Goal: Task Accomplishment & Management: Use online tool/utility

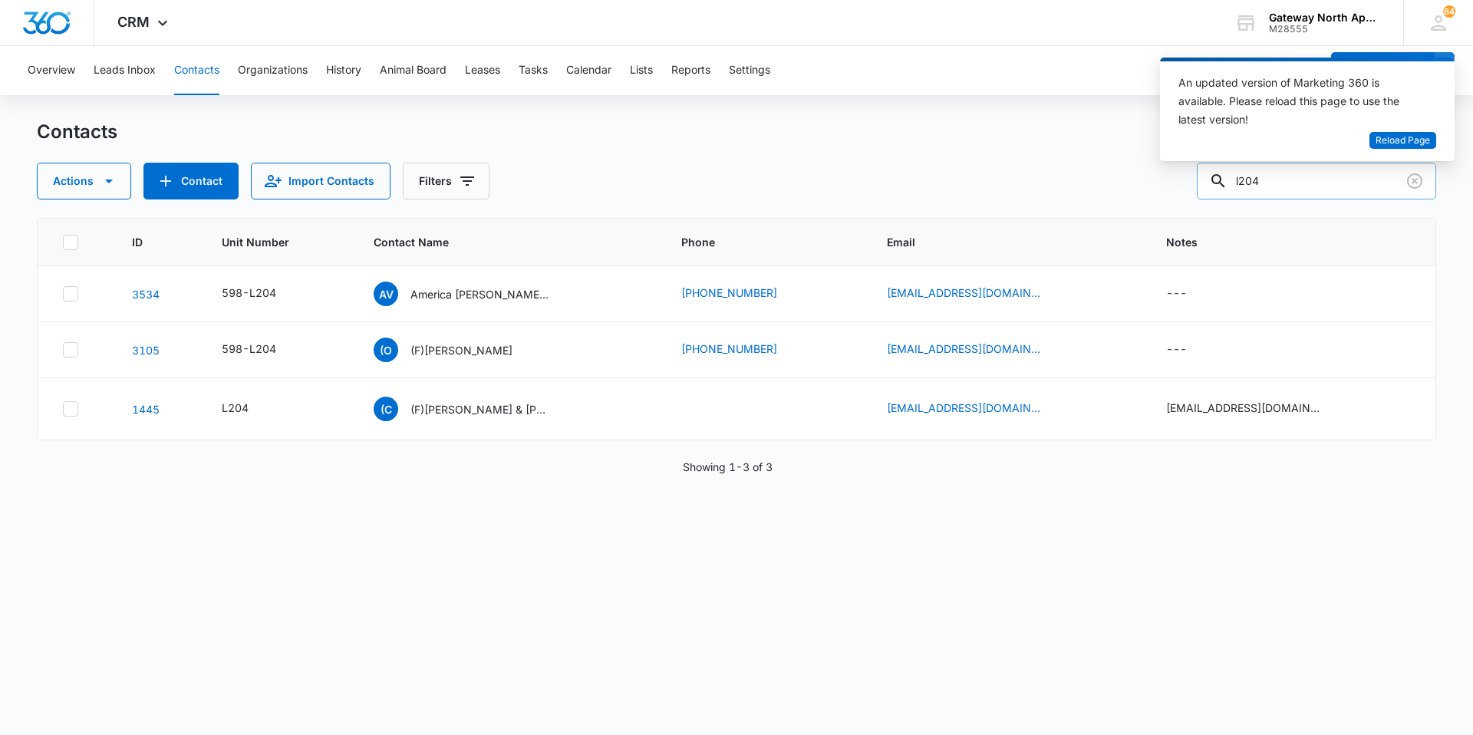
click at [1253, 184] on input "l204" at bounding box center [1316, 181] width 239 height 37
type input "I204"
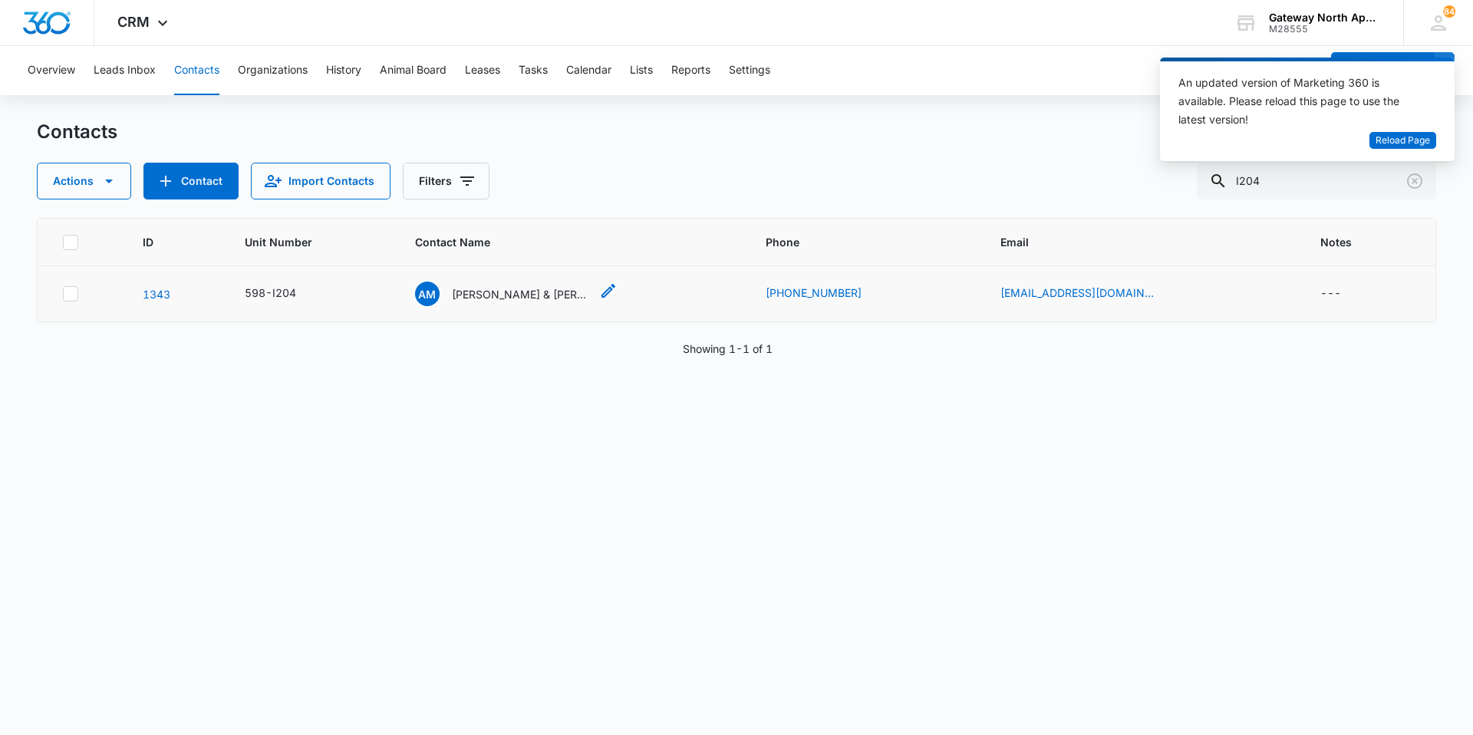
click at [554, 289] on p "Alexis McCowan & Andrew Collins" at bounding box center [521, 294] width 138 height 16
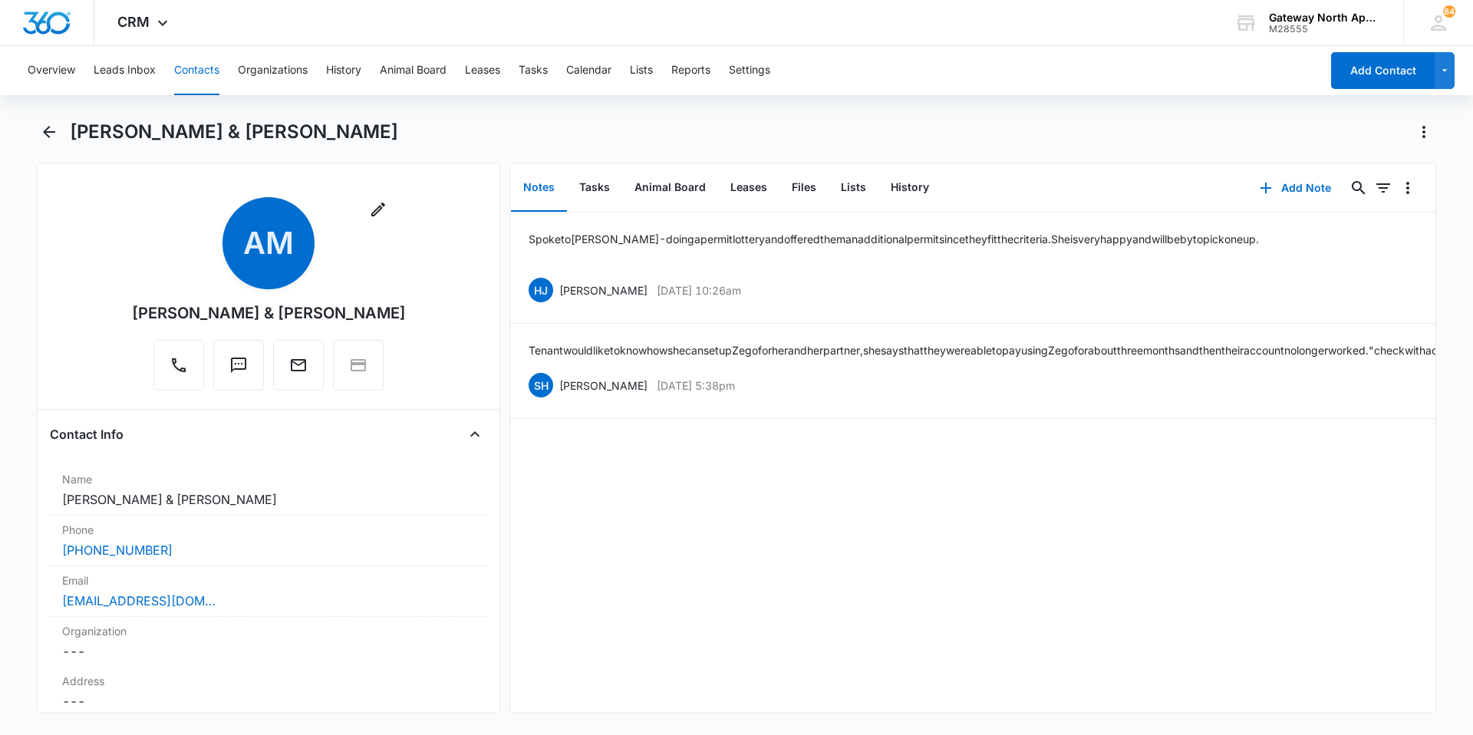
click at [58, 149] on div "Alexis McCowan & Andrew Collins" at bounding box center [736, 141] width 1399 height 43
click at [49, 135] on icon "Back" at bounding box center [49, 132] width 18 height 18
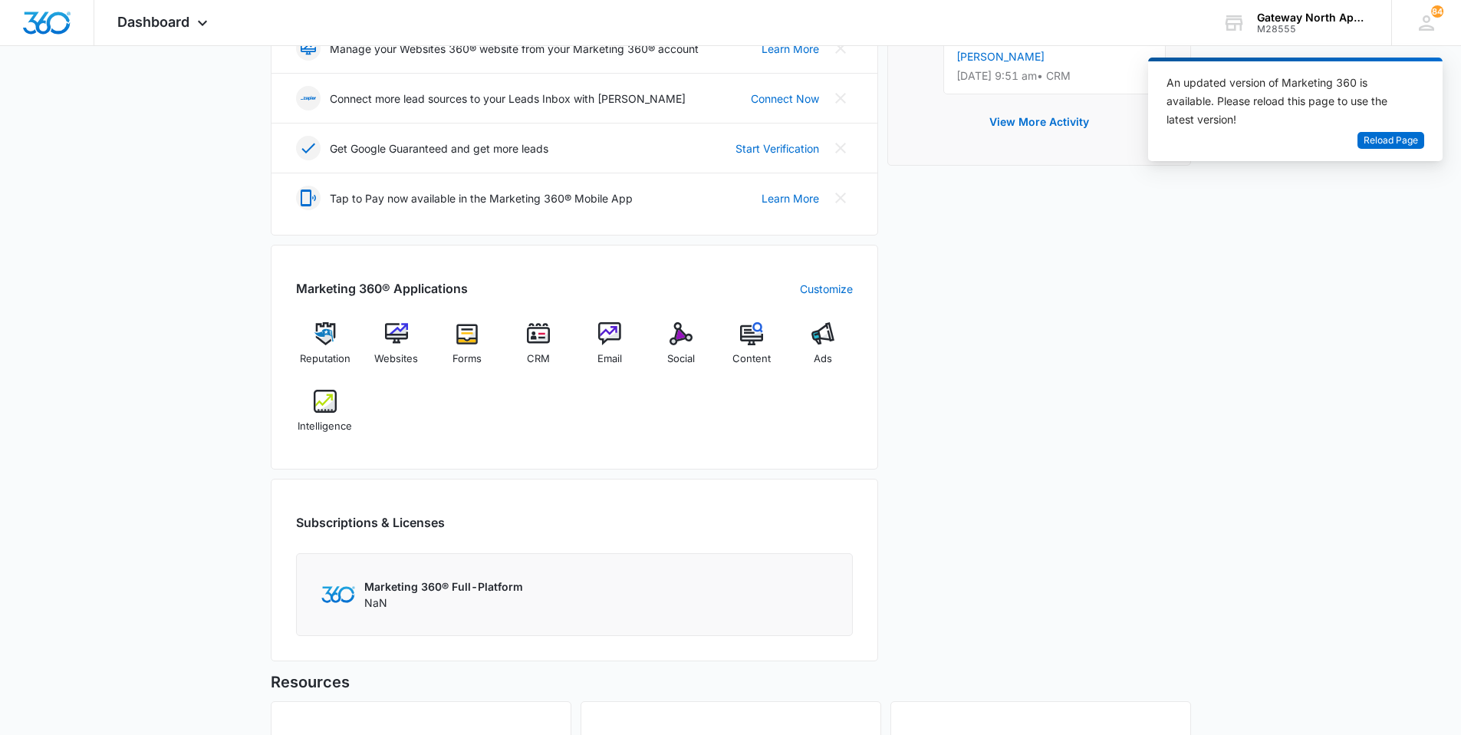
scroll to position [537, 0]
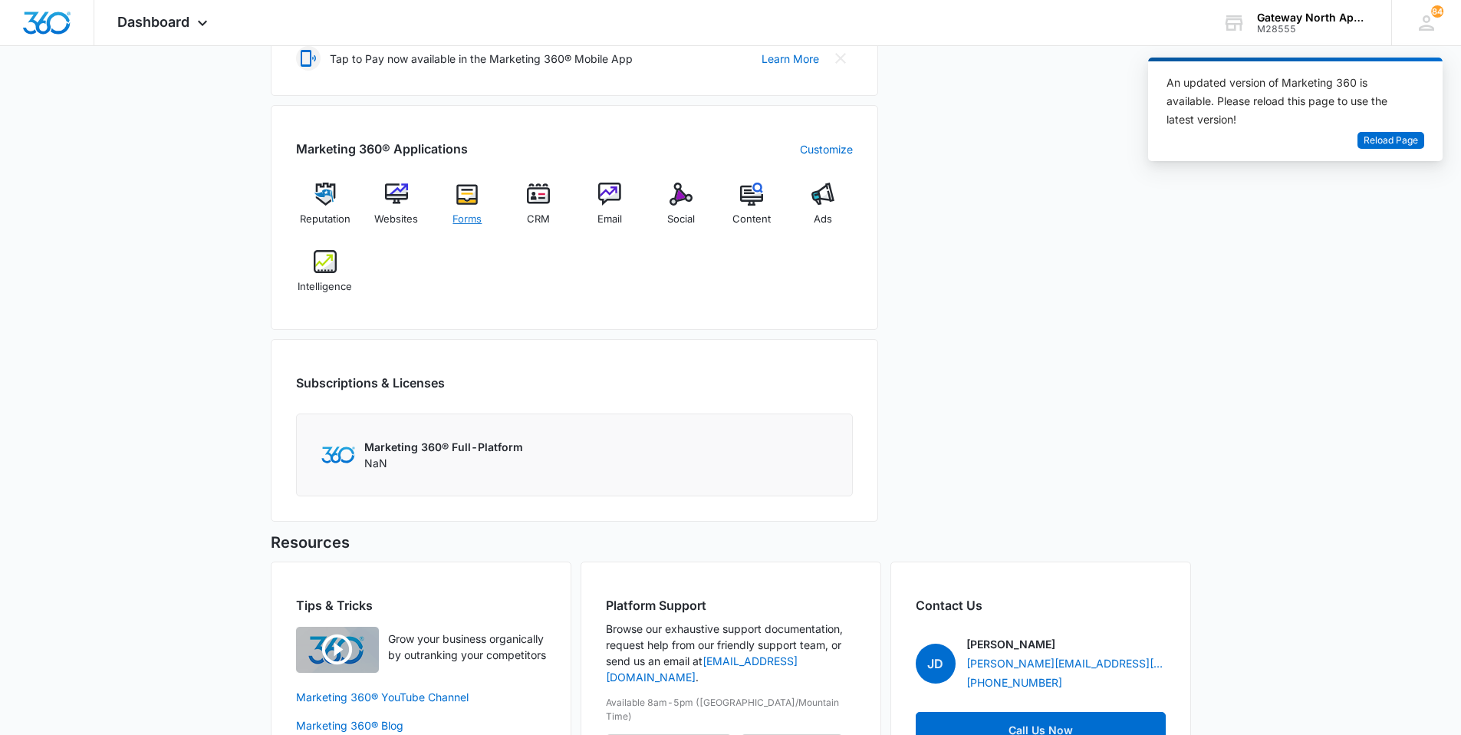
click at [459, 196] on img at bounding box center [467, 194] width 23 height 23
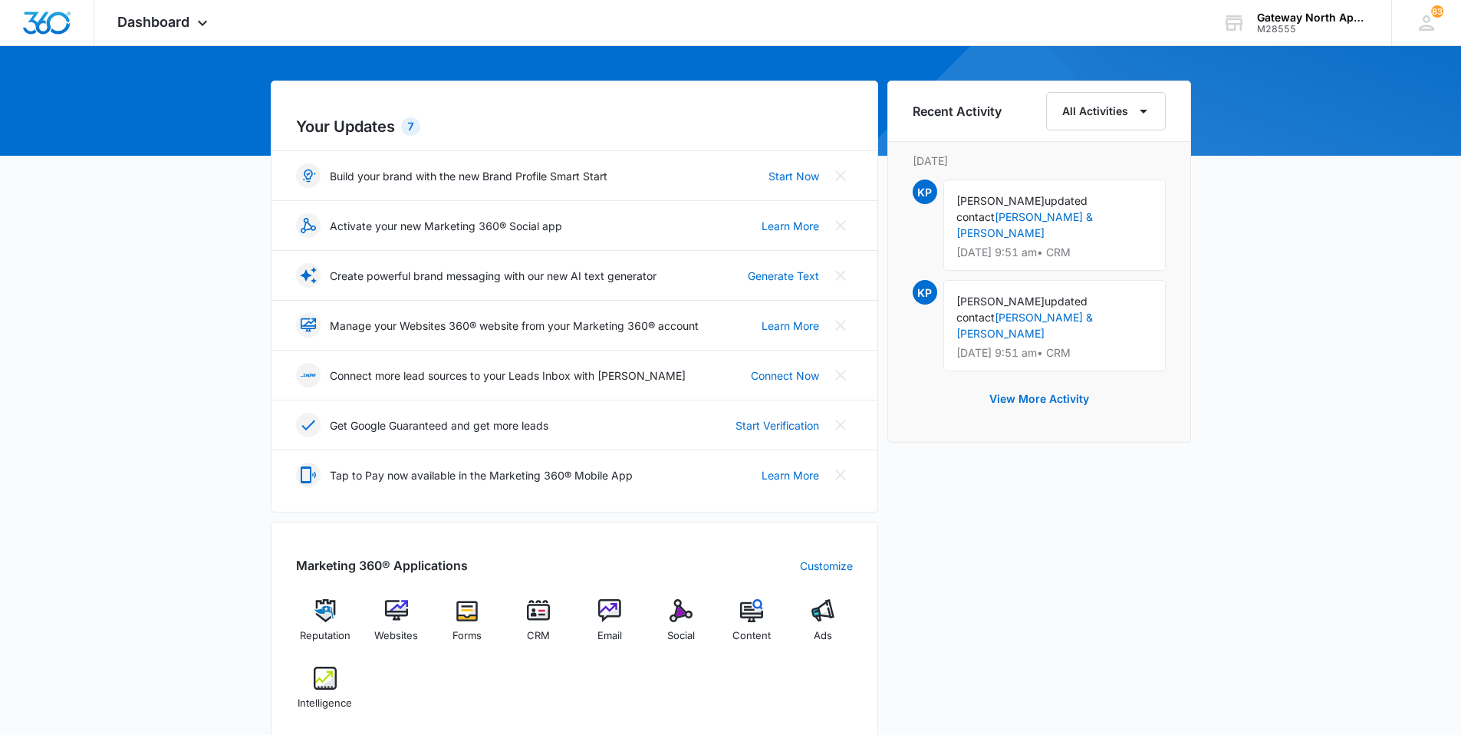
scroll to position [307, 0]
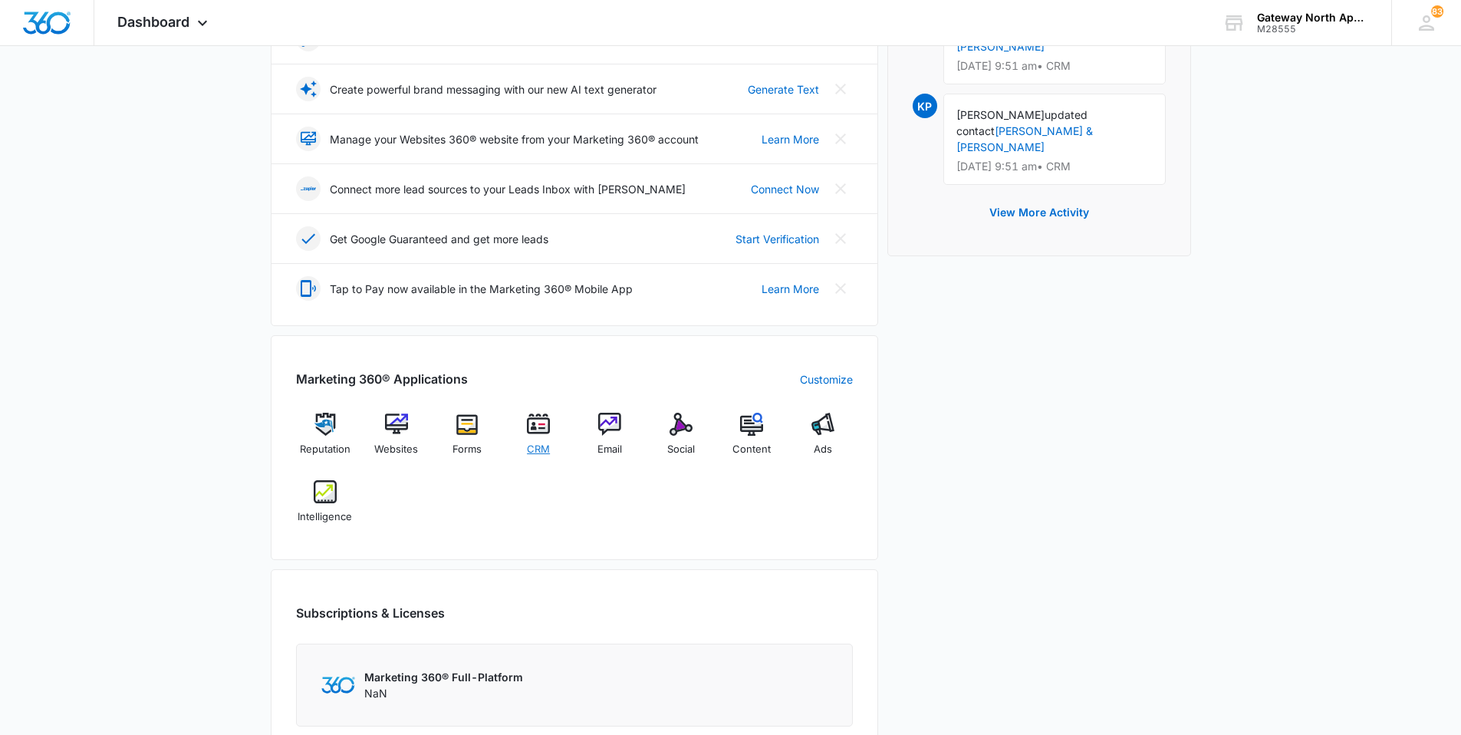
click at [532, 426] on img at bounding box center [538, 424] width 23 height 23
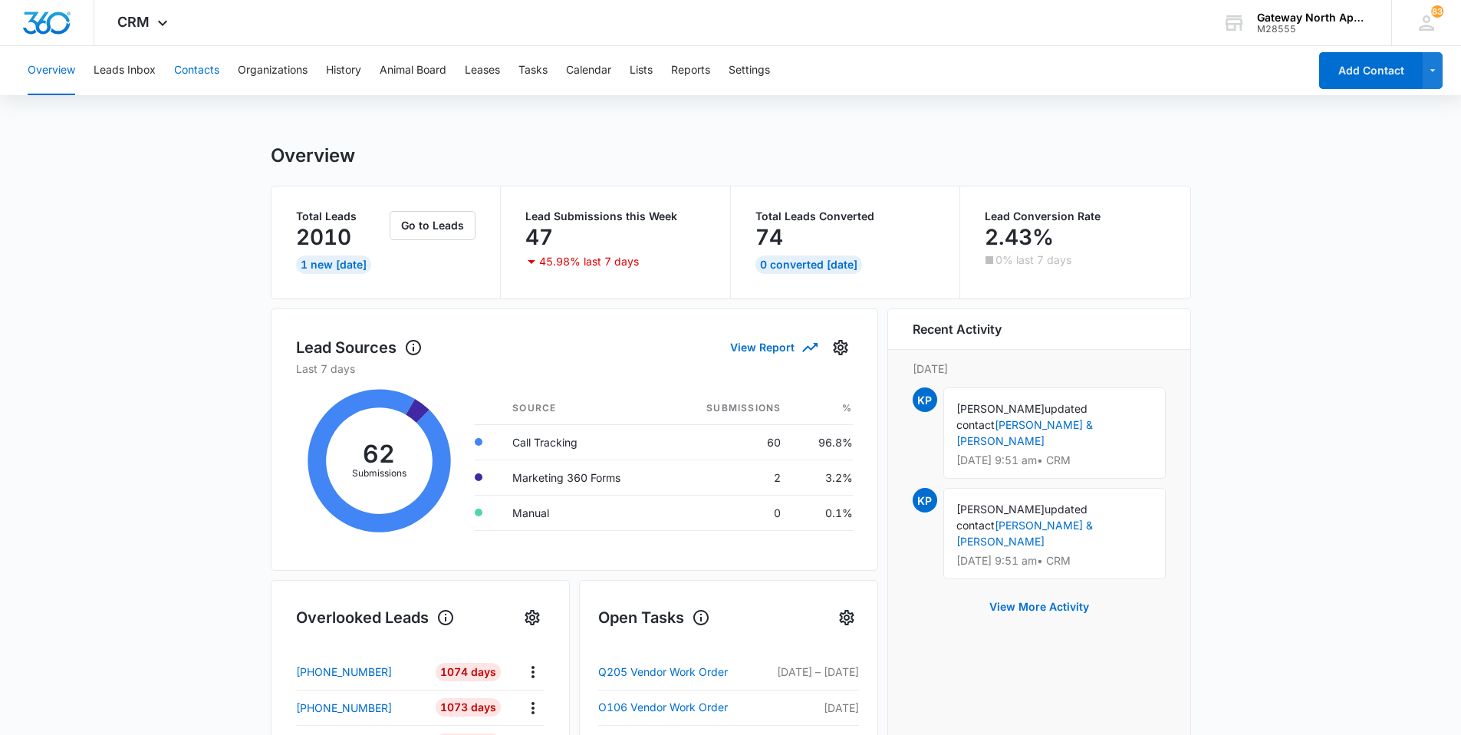
click at [200, 71] on button "Contacts" at bounding box center [196, 70] width 45 height 49
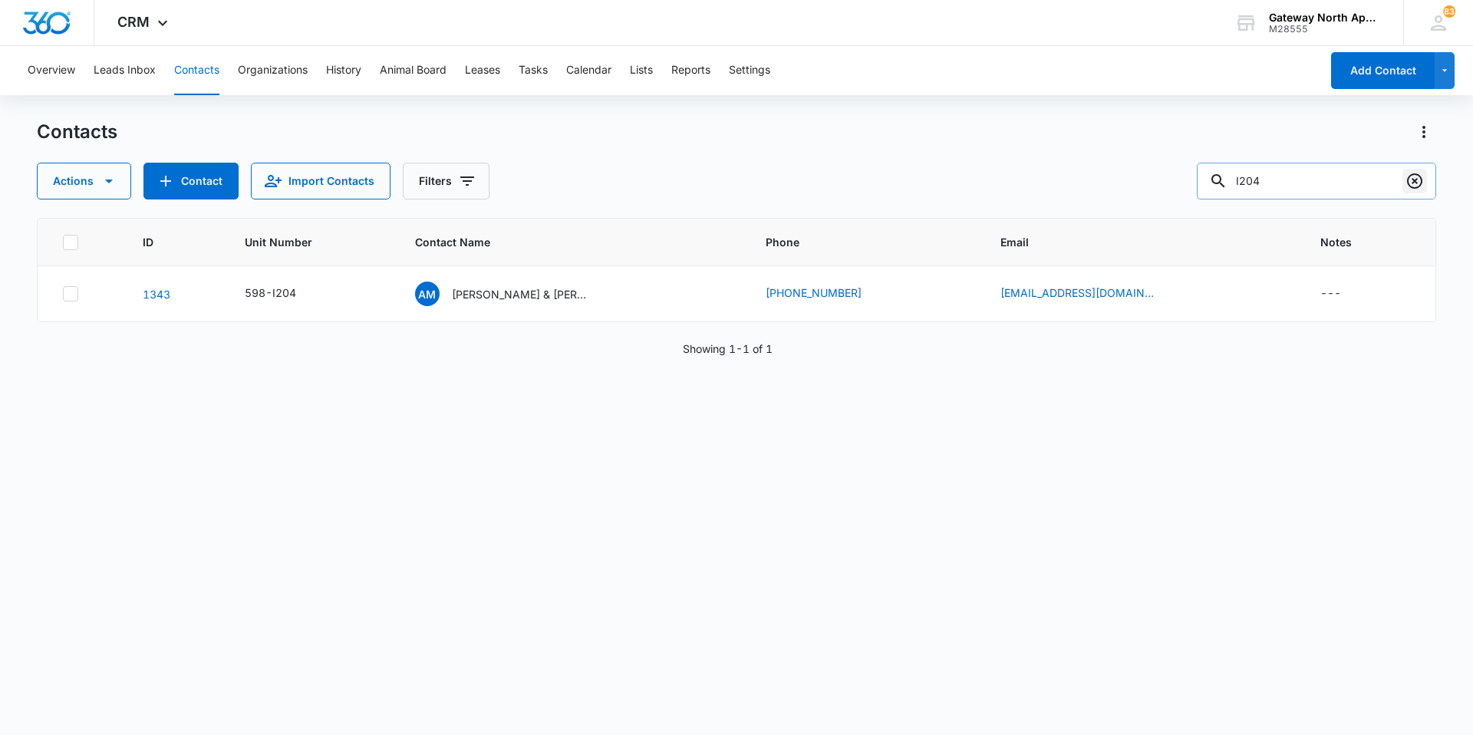
click at [1412, 183] on icon "Clear" at bounding box center [1414, 180] width 15 height 15
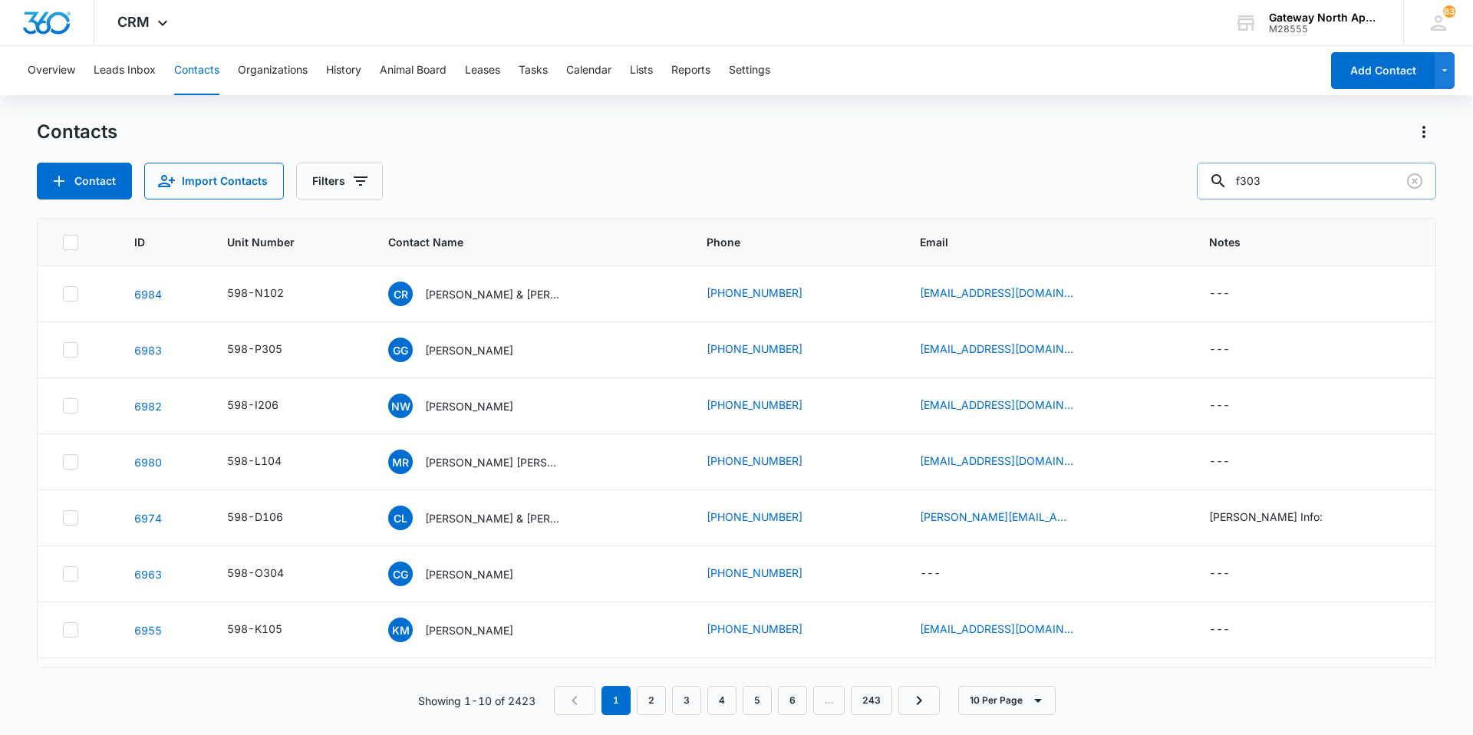
type input "f303"
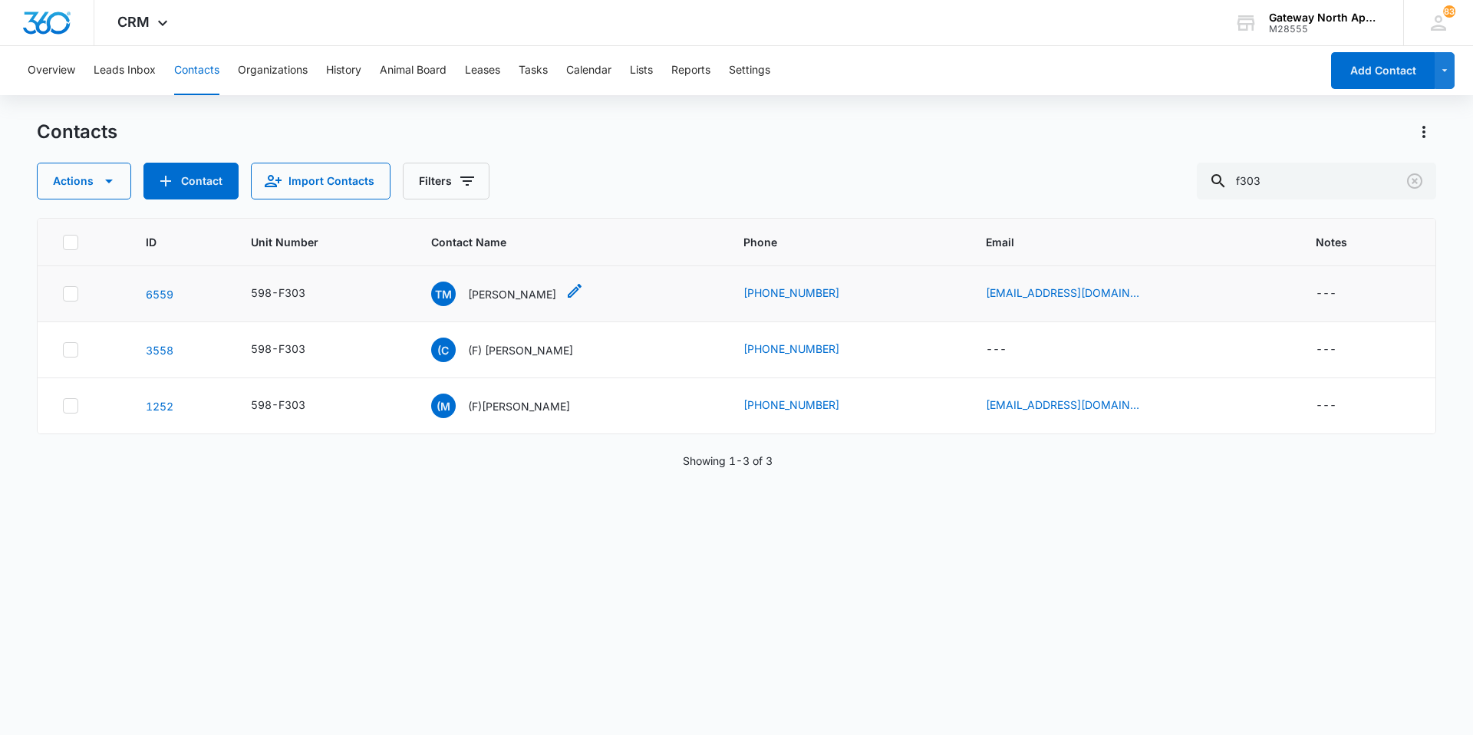
click at [484, 293] on p "[PERSON_NAME]" at bounding box center [512, 294] width 88 height 16
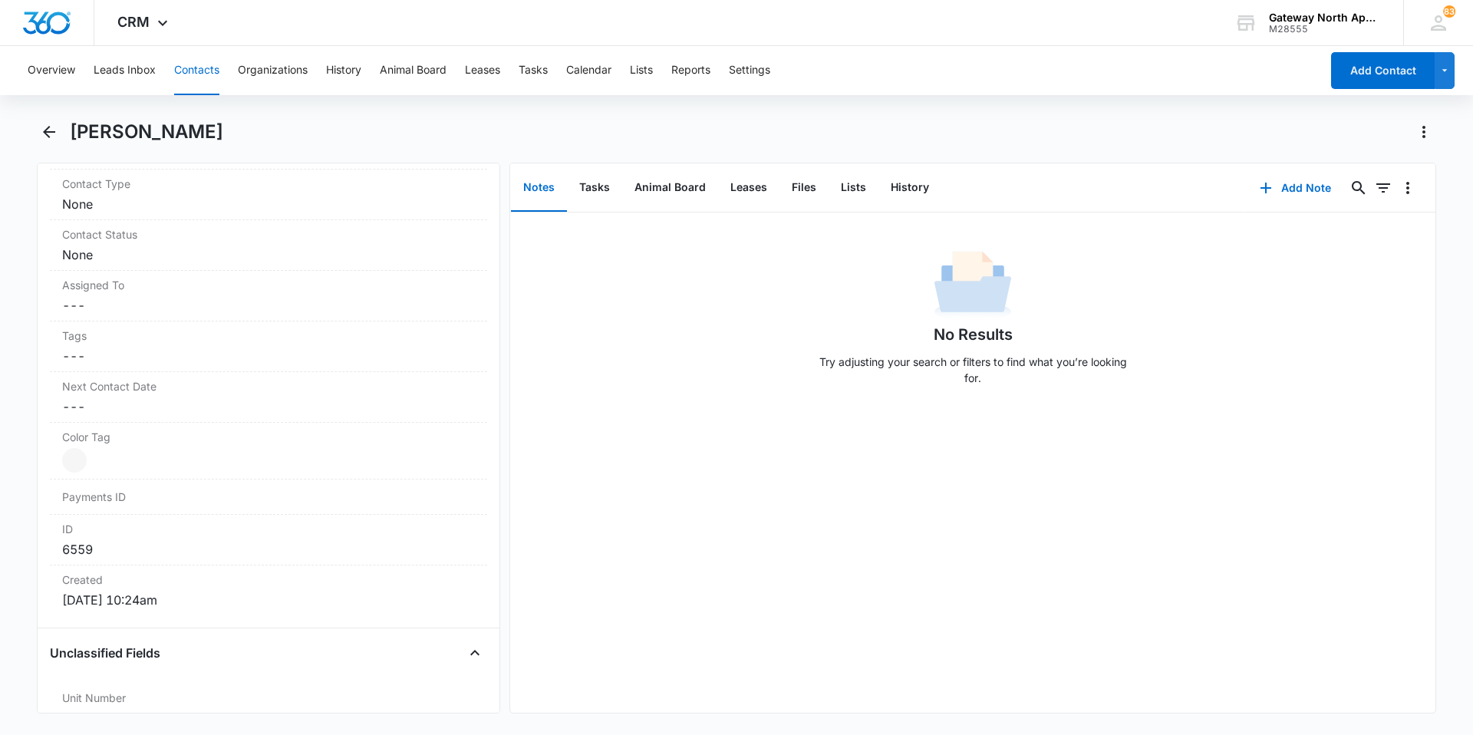
scroll to position [690, 0]
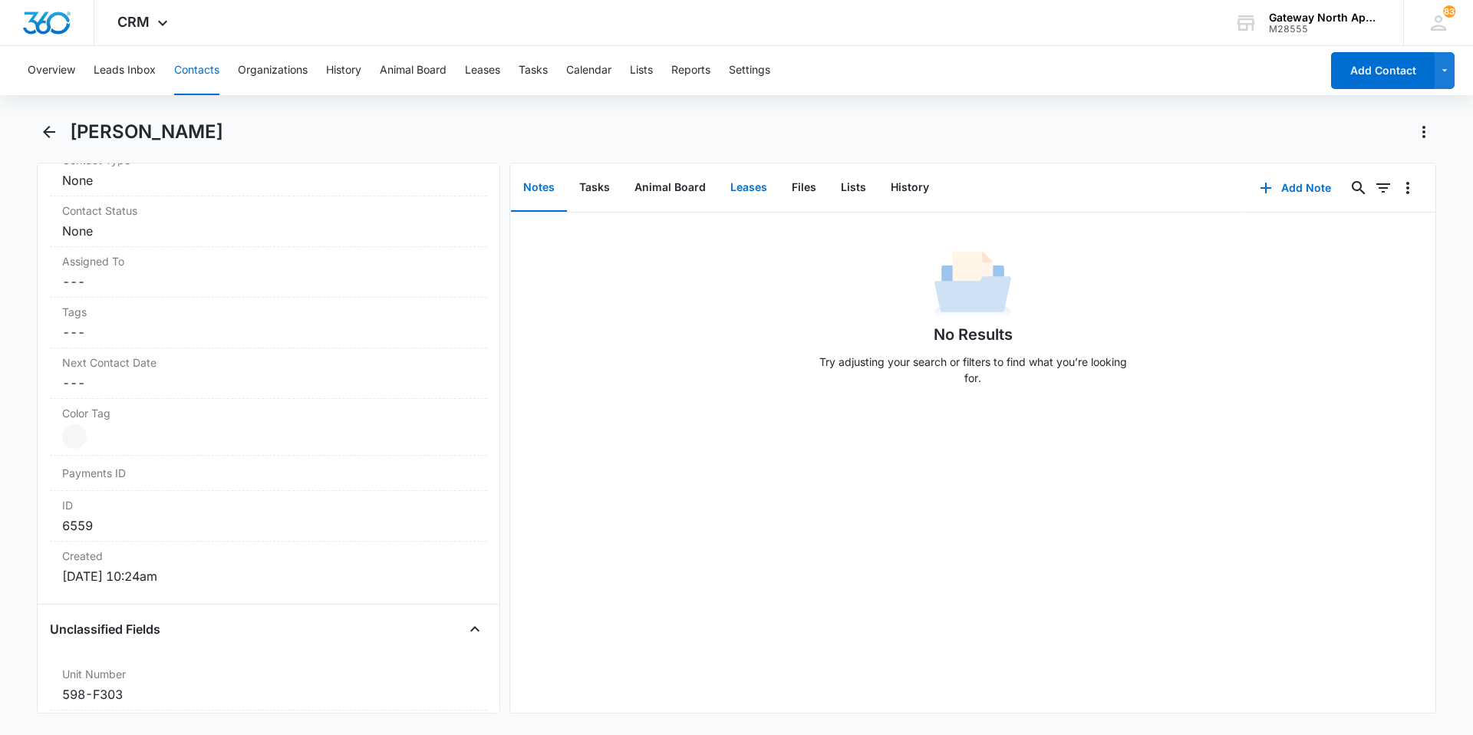
click at [737, 186] on button "Leases" at bounding box center [748, 188] width 61 height 48
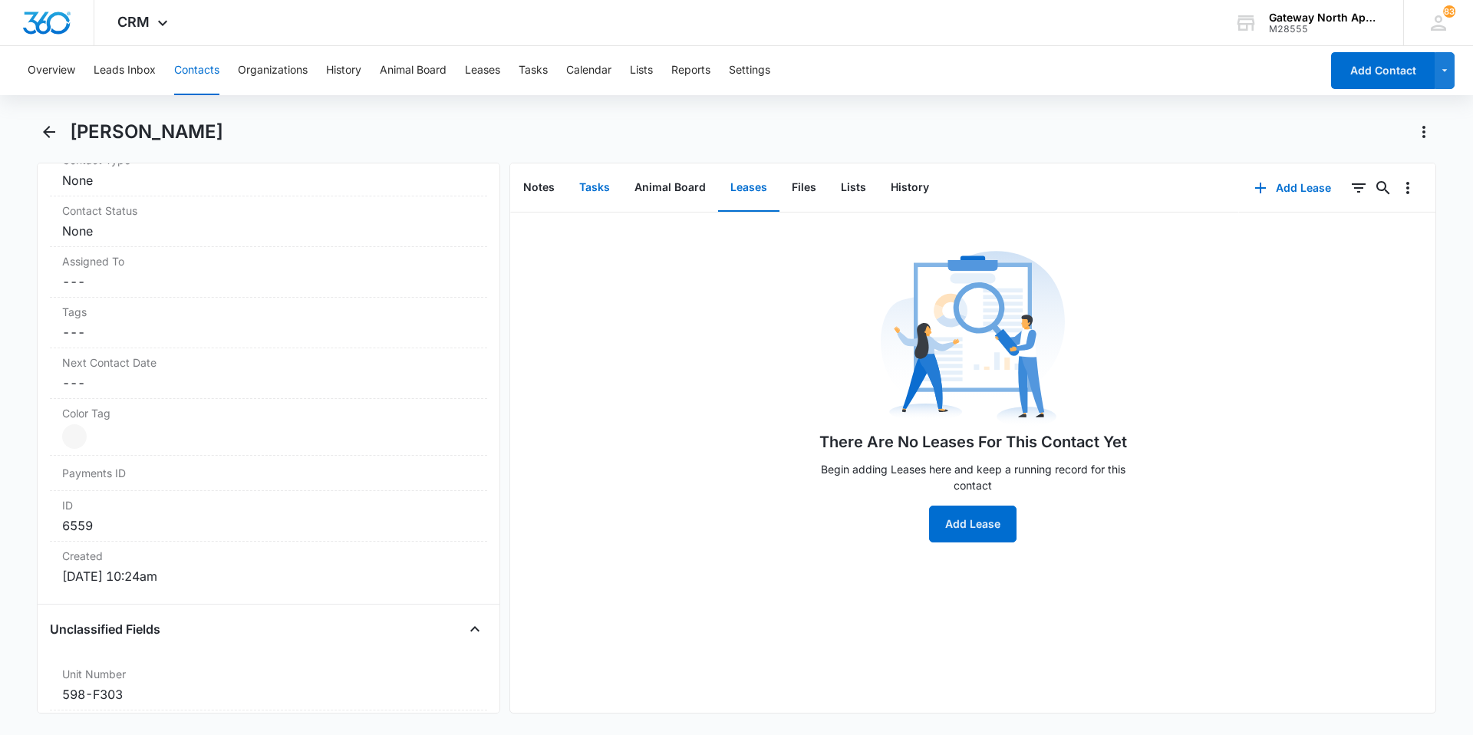
click at [583, 180] on button "Tasks" at bounding box center [594, 188] width 55 height 48
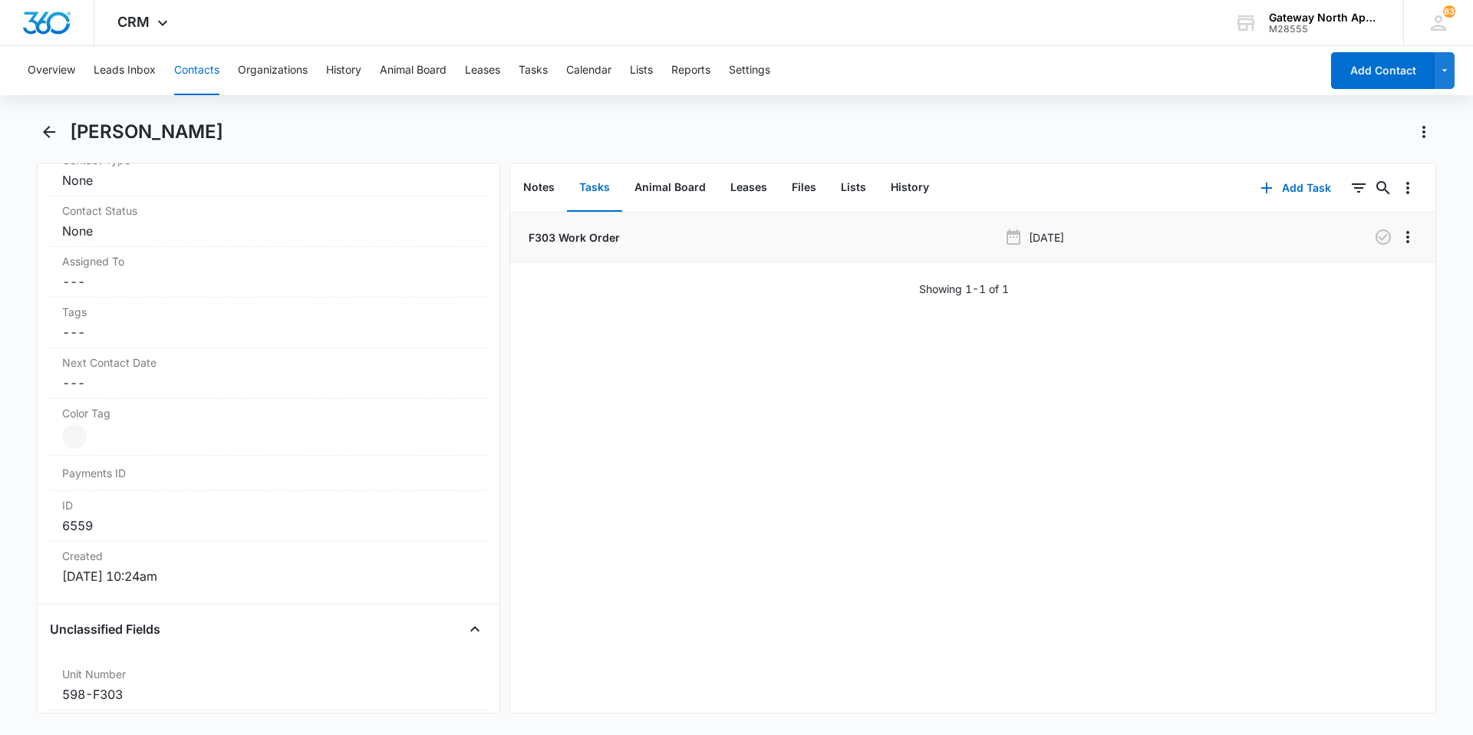
click at [759, 237] on div "F303 Work Order" at bounding box center [761, 237] width 472 height 16
click at [1289, 188] on button "Add Task" at bounding box center [1295, 188] width 101 height 37
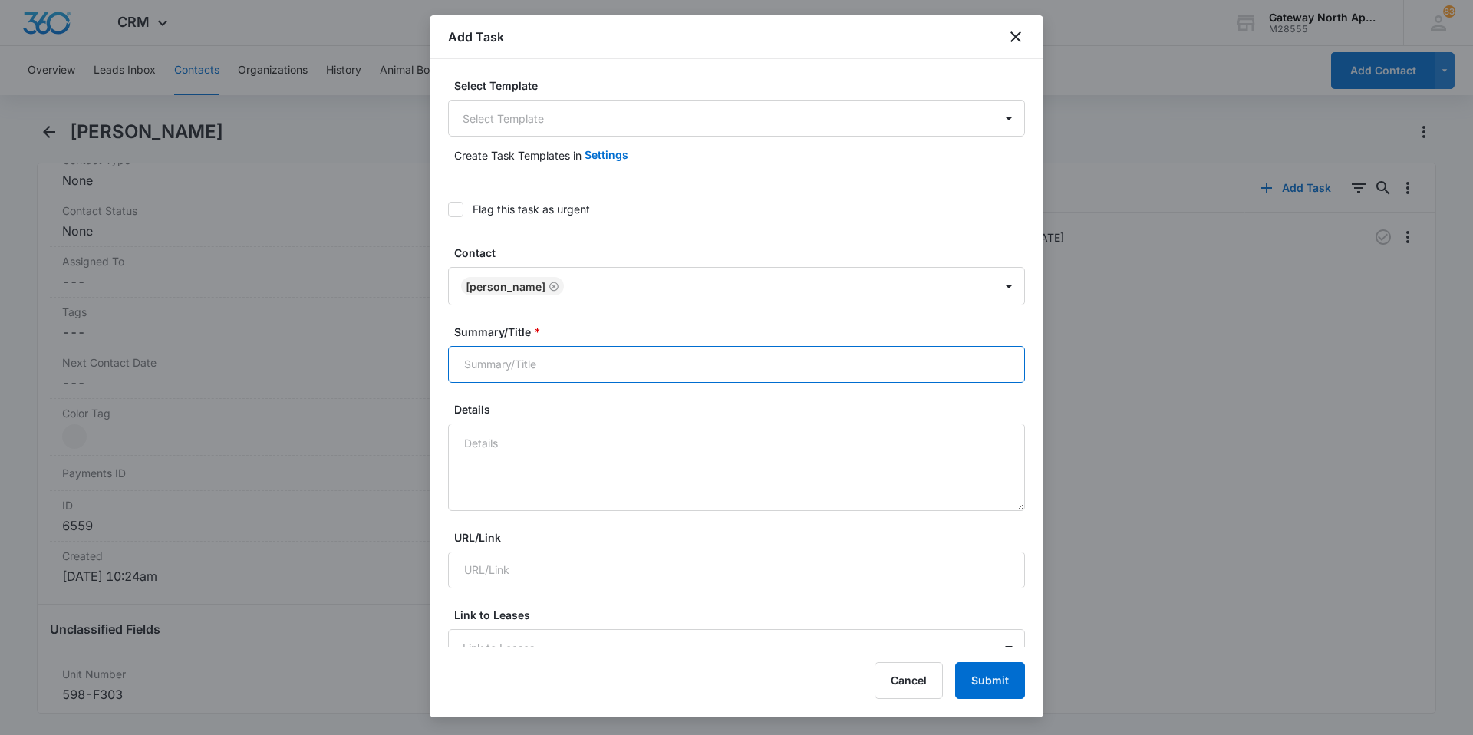
click at [596, 354] on input "Summary/Title *" at bounding box center [736, 364] width 577 height 37
type input "598-F303 work"
click at [739, 439] on textarea "Details" at bounding box center [736, 466] width 577 height 87
drag, startPoint x: 871, startPoint y: 51, endPoint x: 955, endPoint y: 51, distance: 83.6
click at [955, 51] on div "Add Task" at bounding box center [737, 37] width 614 height 44
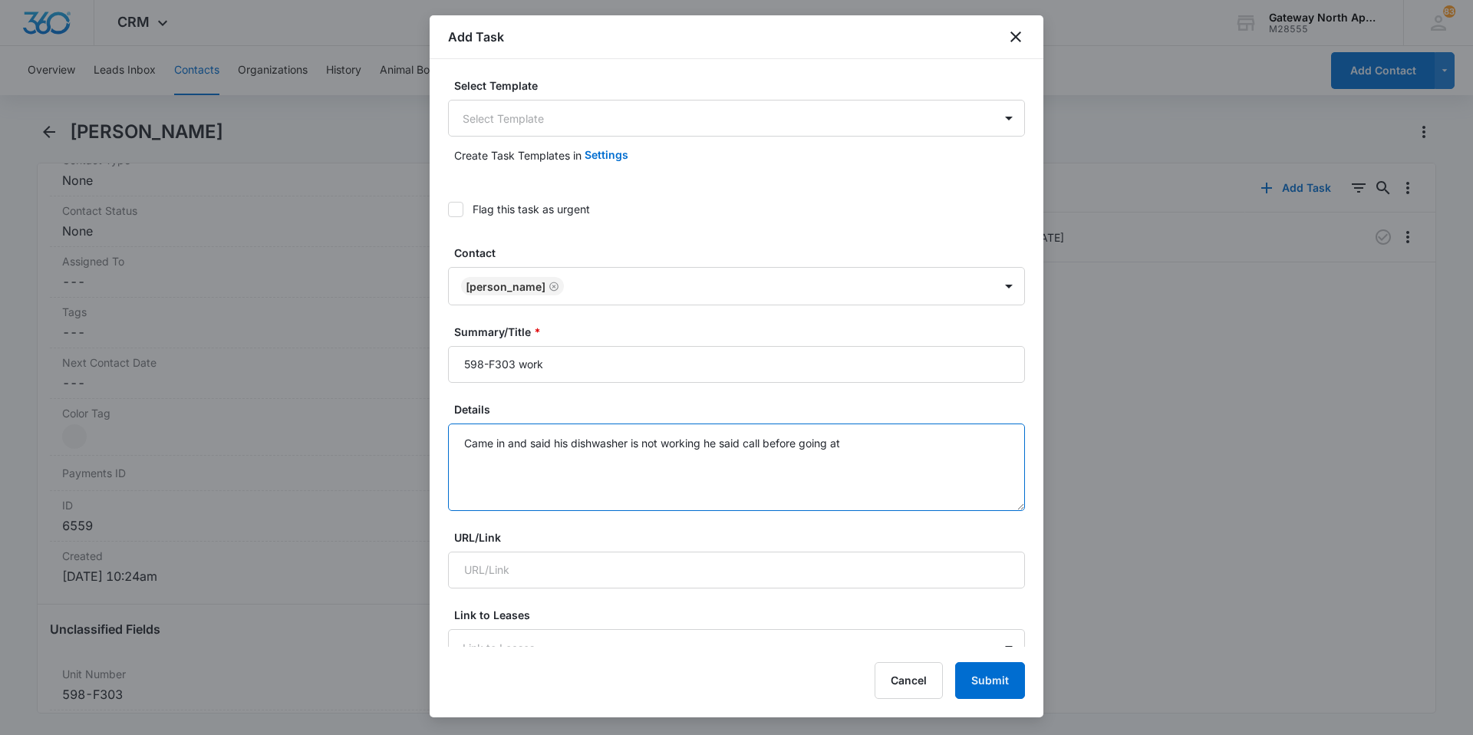
click at [875, 449] on textarea "Came in and said his dishwasher is not working he said call before going at" at bounding box center [736, 466] width 577 height 87
click at [706, 441] on textarea "Came in and said his dishwasher is not working he said call before going at [PH…" at bounding box center [736, 466] width 577 height 87
click at [627, 458] on textarea "Came in and said his dishwasher is not working said it has not been working for…" at bounding box center [736, 466] width 577 height 87
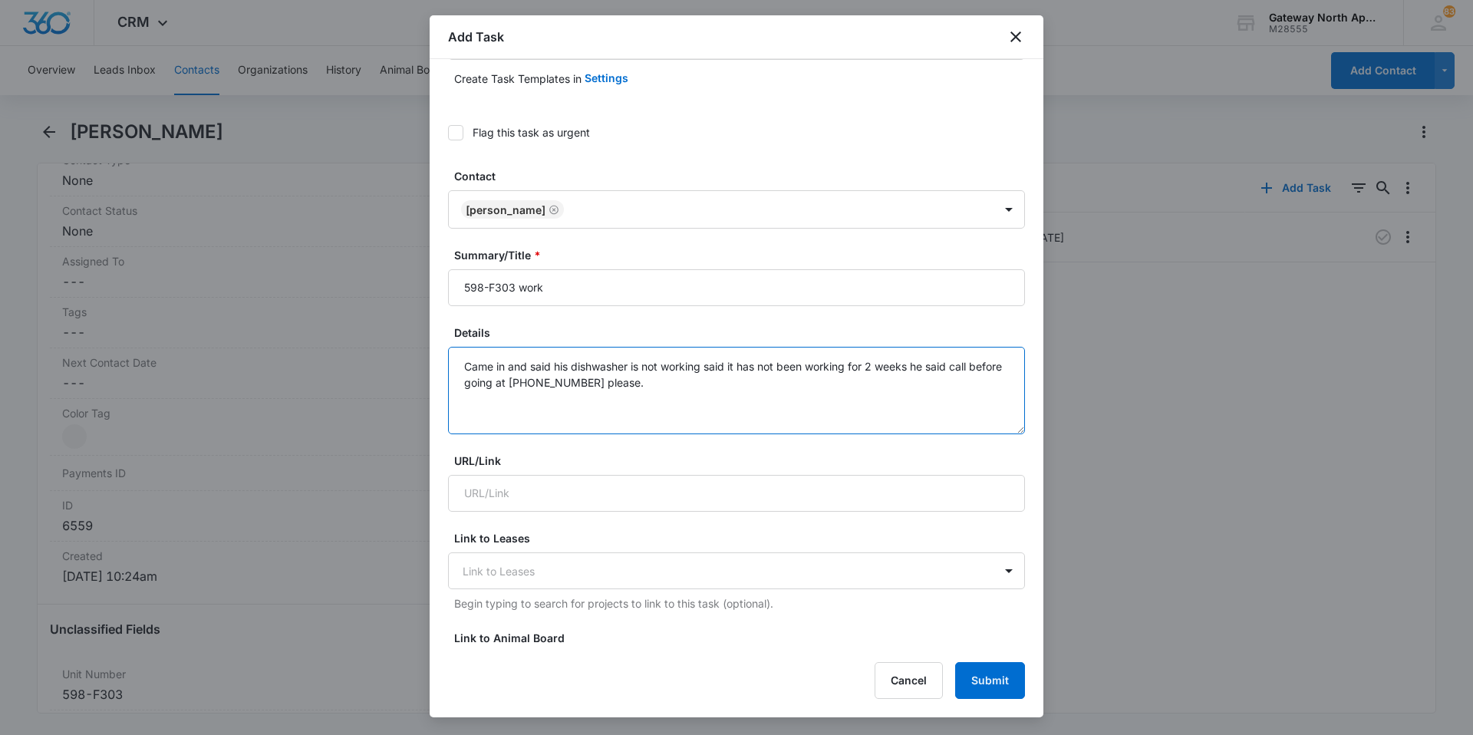
scroll to position [153, 0]
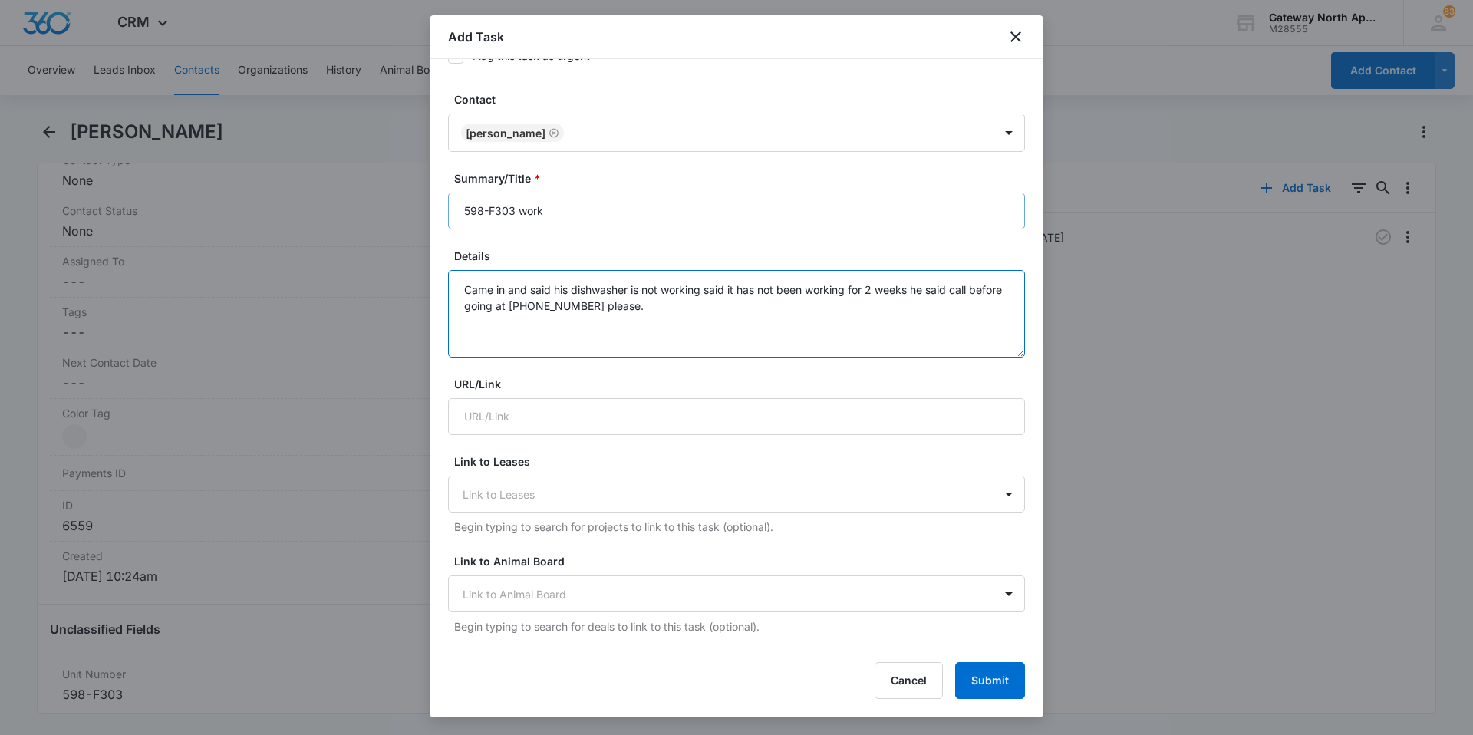
type textarea "Came in and said his dishwasher is not working said it has not been working for…"
click at [559, 209] on input "598-F303 work" at bounding box center [736, 211] width 577 height 37
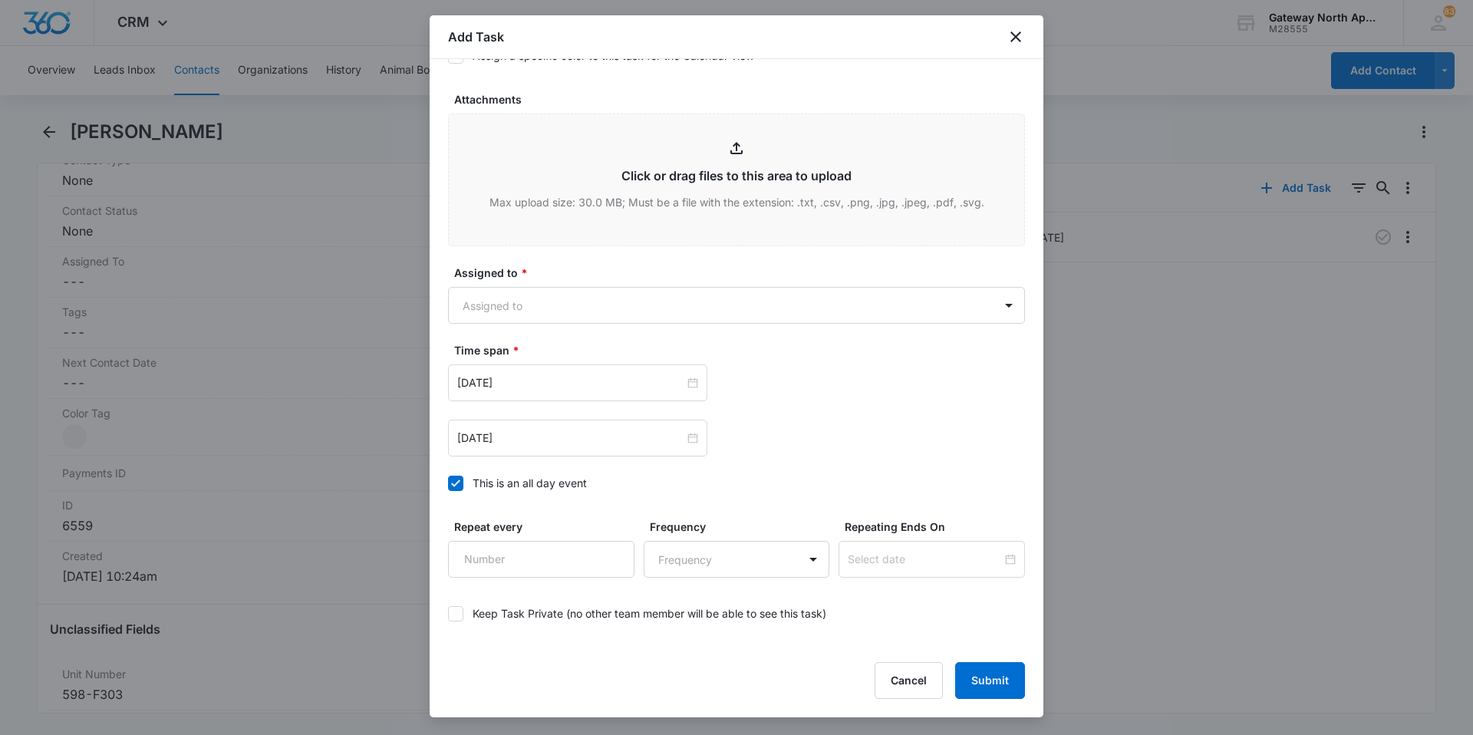
scroll to position [829, 0]
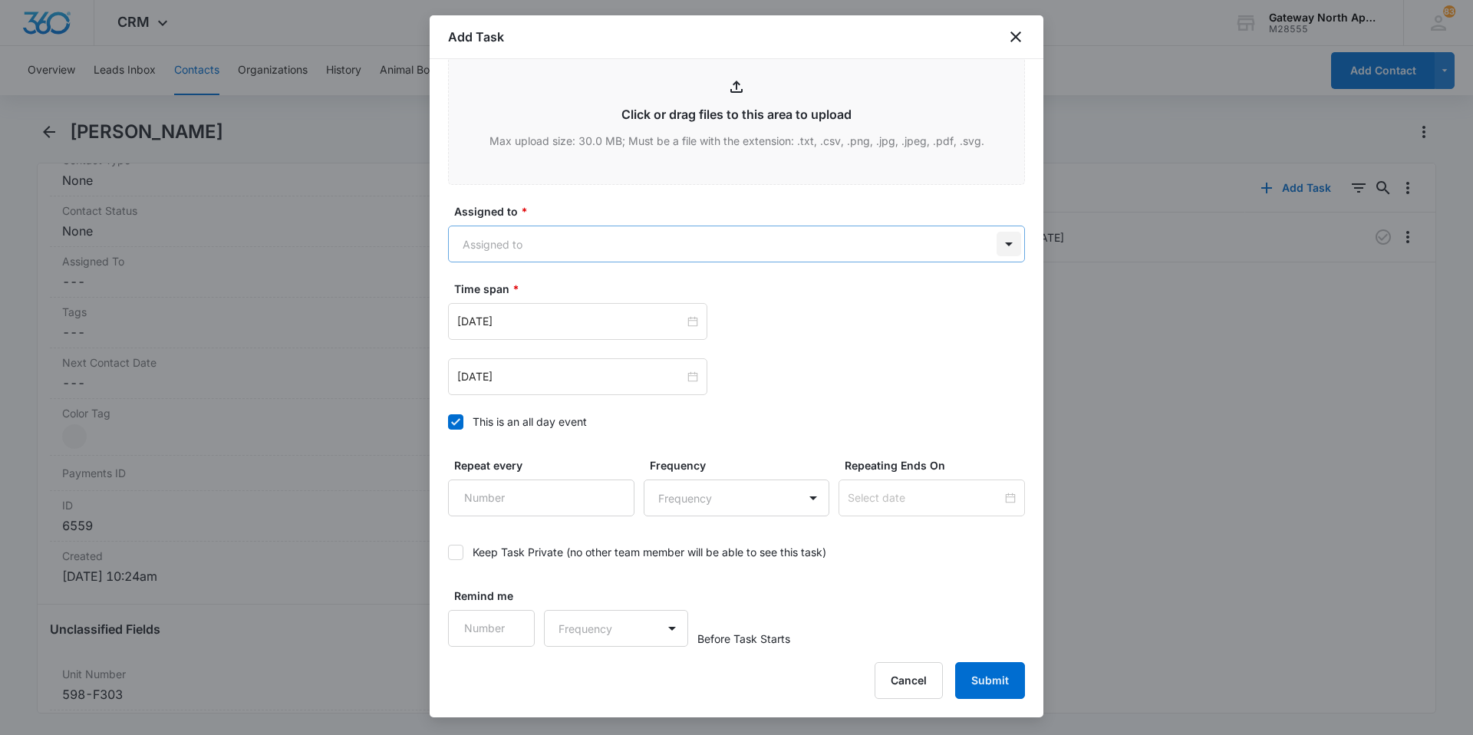
type input "598-F303 work order"
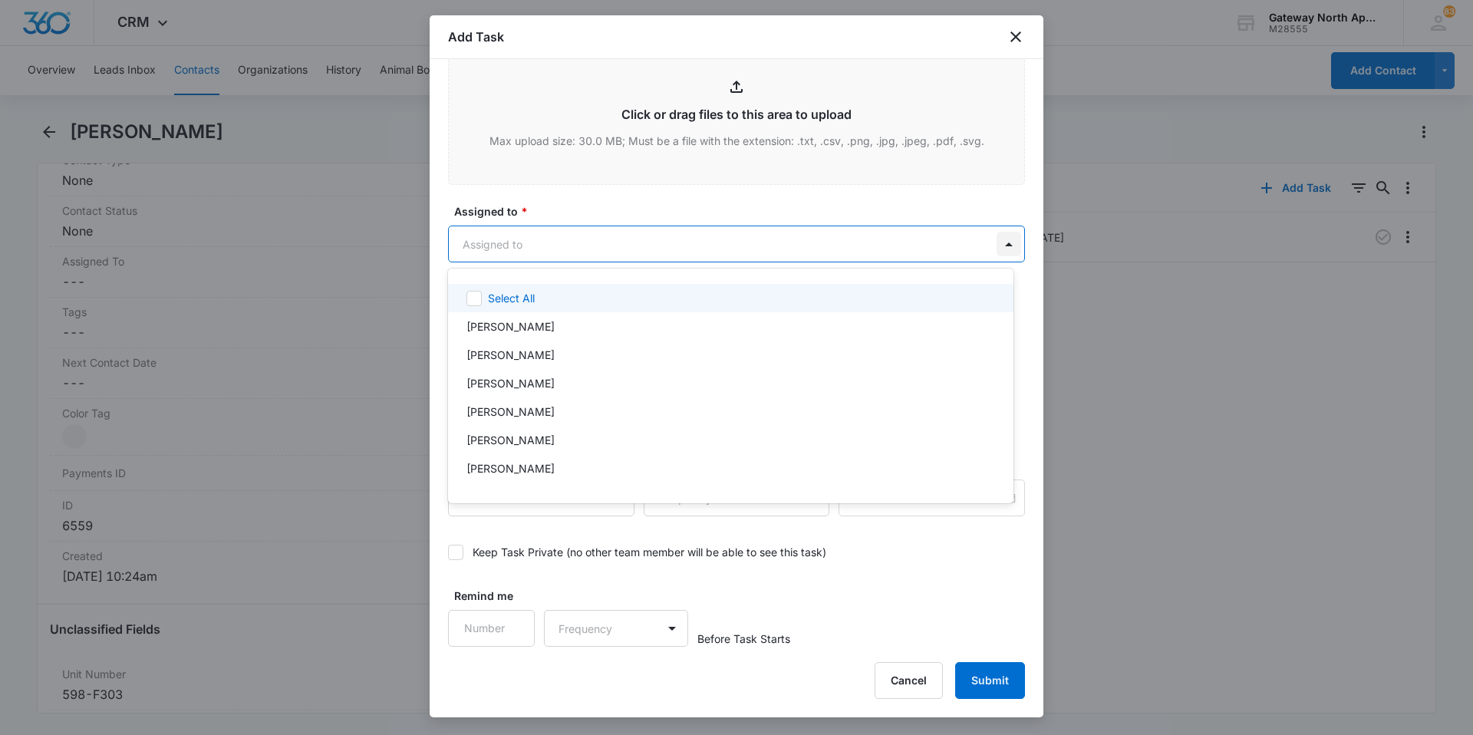
click at [1000, 239] on body "CRM Apps Reputation Websites Forms CRM Email Social Content Ads Intelligence Fi…" at bounding box center [736, 367] width 1473 height 735
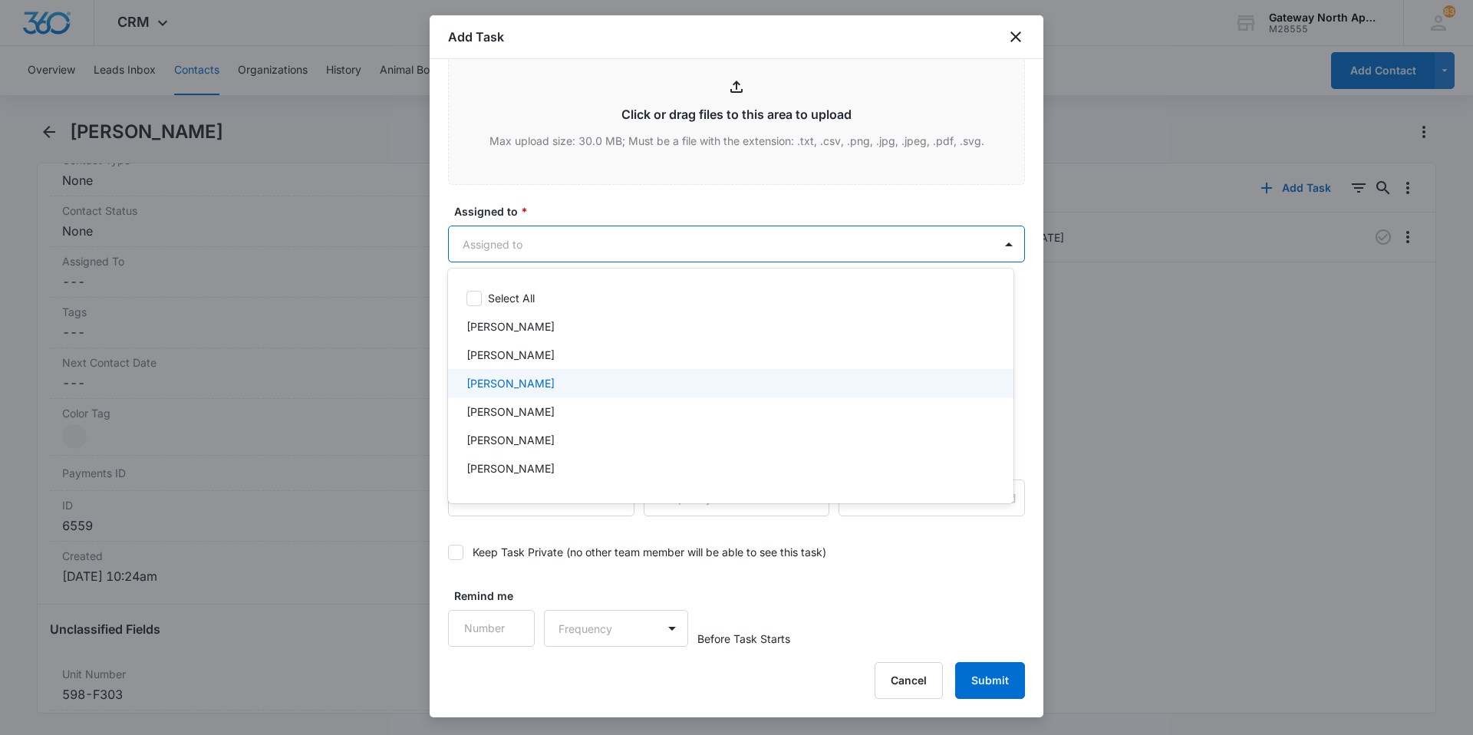
click at [713, 387] on div "[PERSON_NAME]" at bounding box center [728, 383] width 525 height 16
click at [996, 243] on div at bounding box center [736, 367] width 1473 height 735
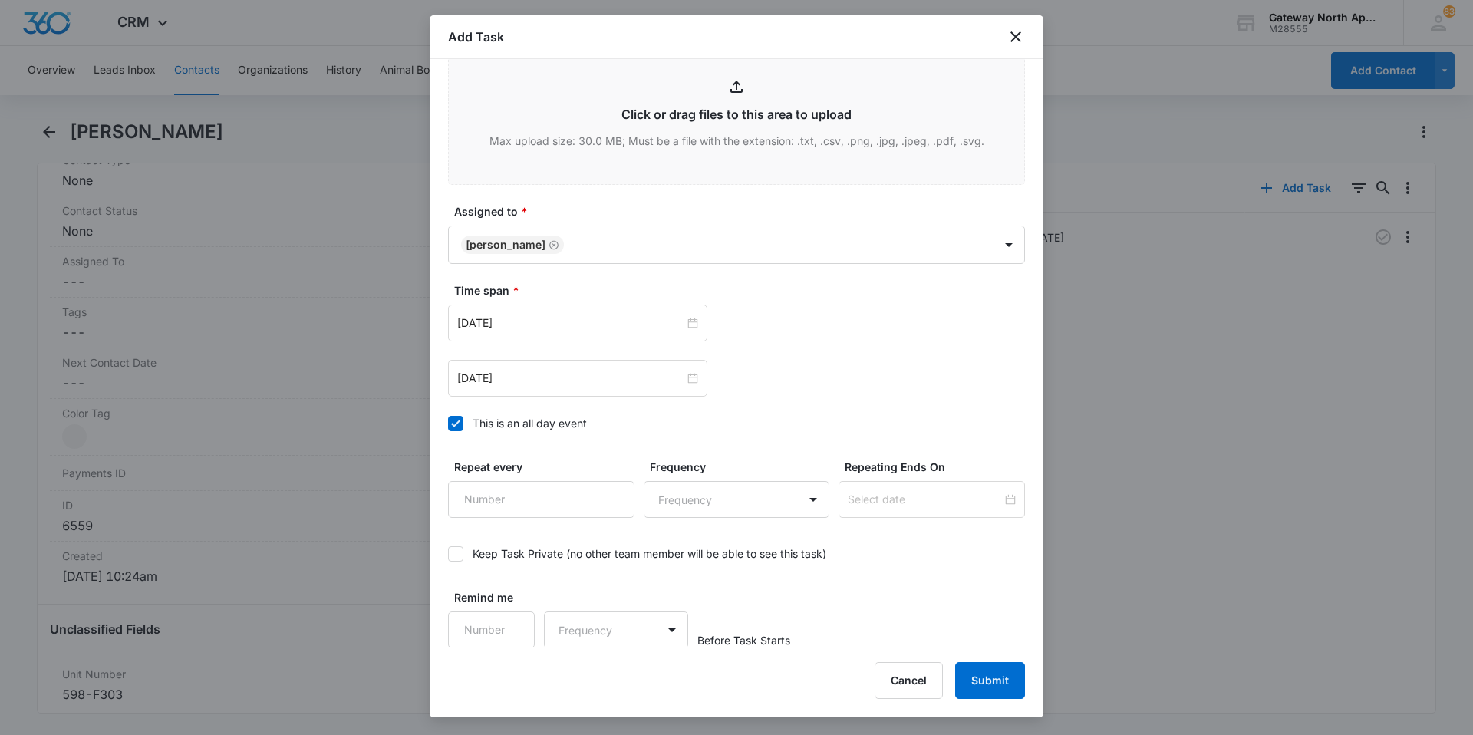
scroll to position [831, 0]
click at [993, 682] on button "Submit" at bounding box center [990, 680] width 70 height 37
